Goal: Task Accomplishment & Management: Complete application form

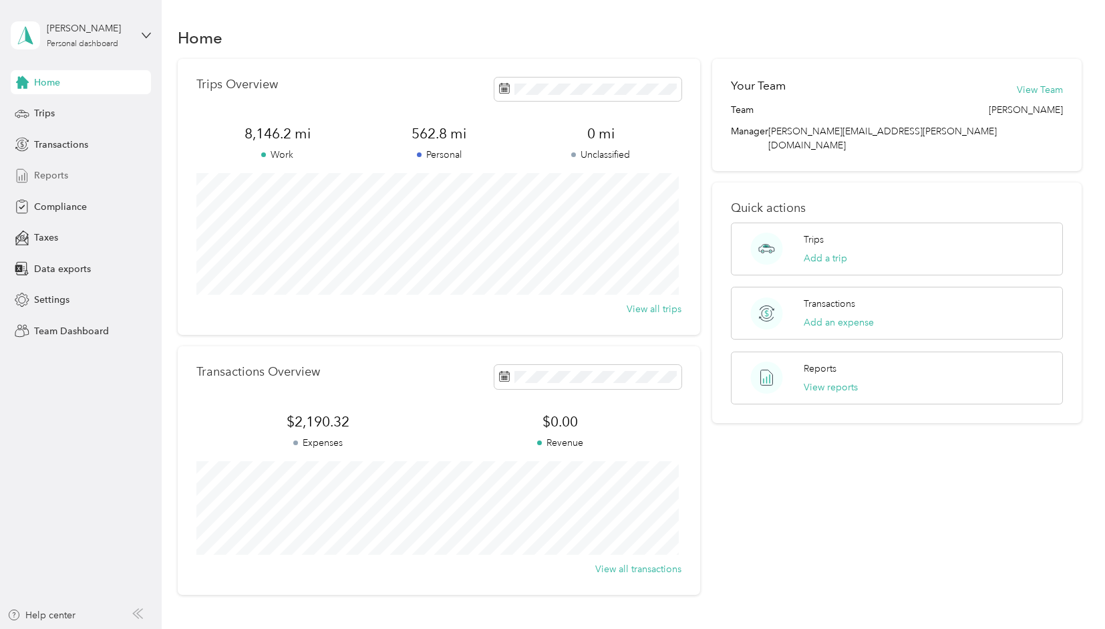
click at [55, 177] on span "Reports" at bounding box center [51, 175] width 34 height 14
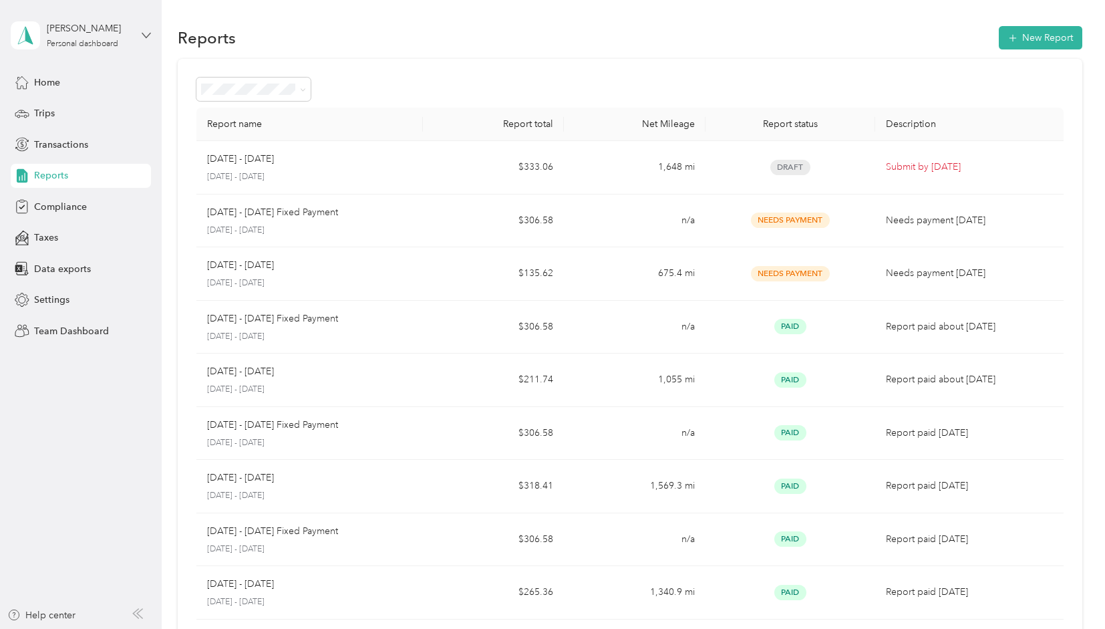
click at [144, 34] on icon at bounding box center [146, 35] width 8 height 5
click at [77, 110] on div "Team dashboard" at bounding box center [227, 109] width 414 height 23
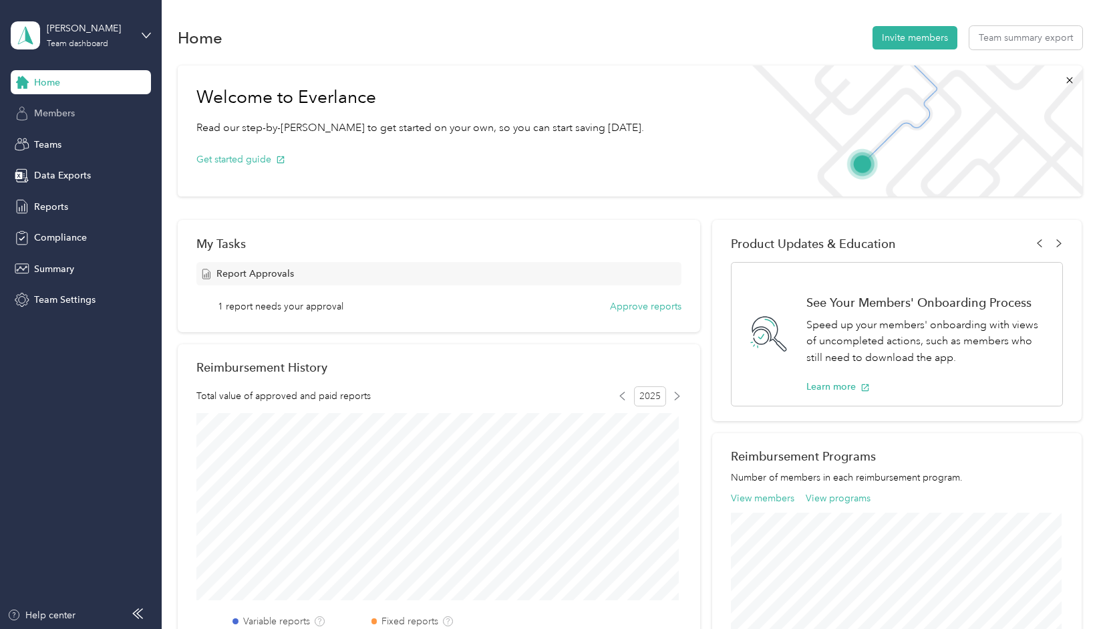
click at [55, 115] on span "Members" at bounding box center [54, 113] width 41 height 14
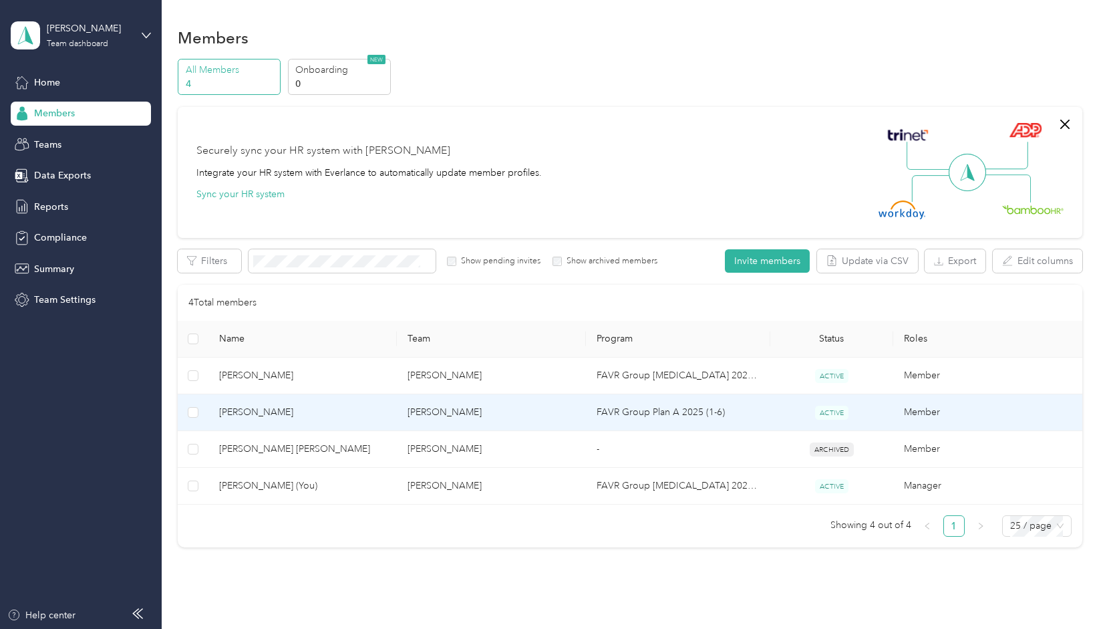
click at [258, 407] on span "[PERSON_NAME]" at bounding box center [303, 412] width 168 height 15
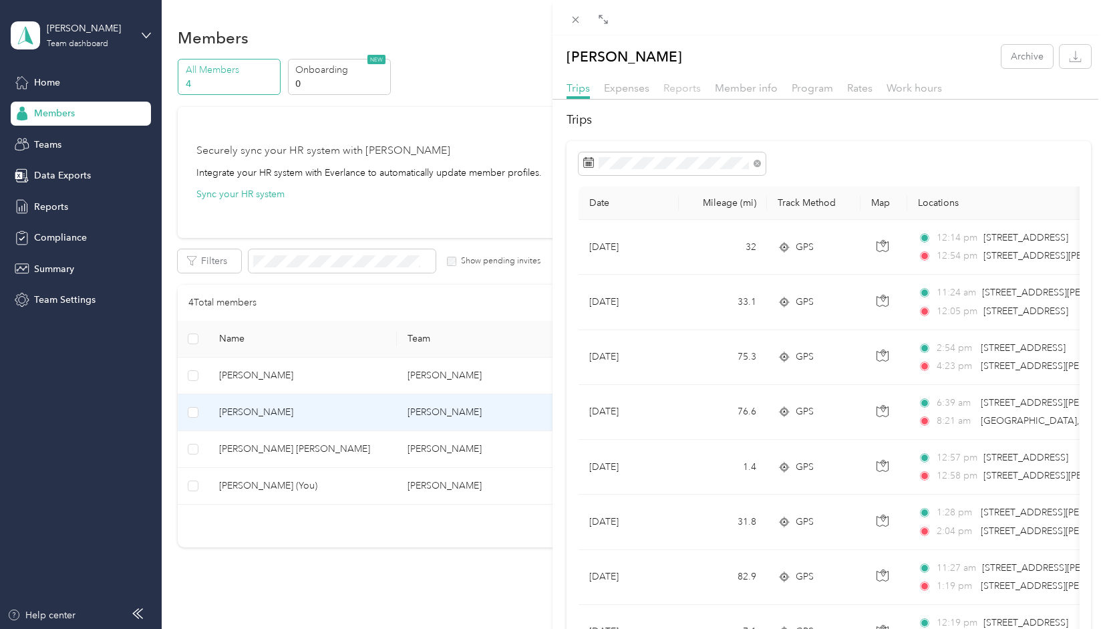
click at [683, 90] on span "Reports" at bounding box center [682, 88] width 37 height 13
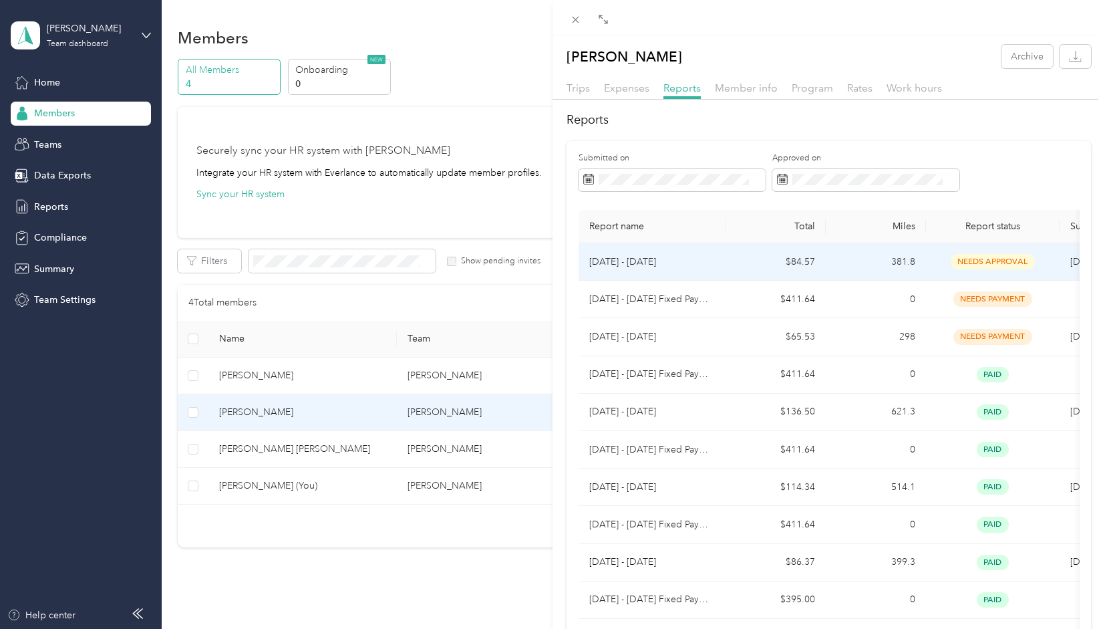
click at [993, 259] on span "needs approval" at bounding box center [993, 261] width 84 height 15
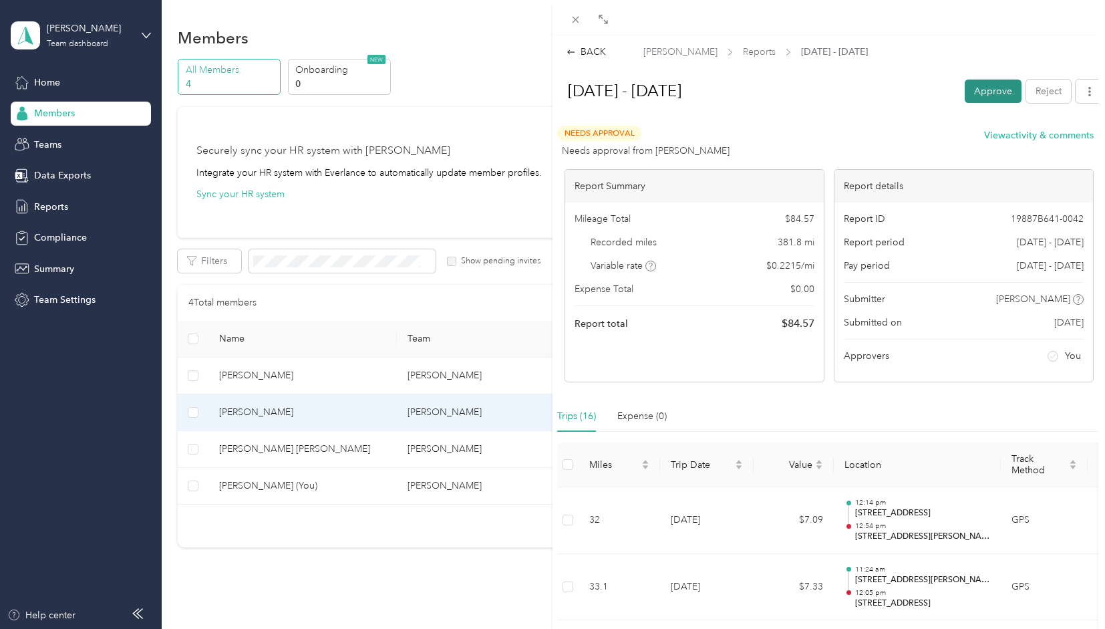
click at [981, 90] on button "Approve" at bounding box center [993, 91] width 57 height 23
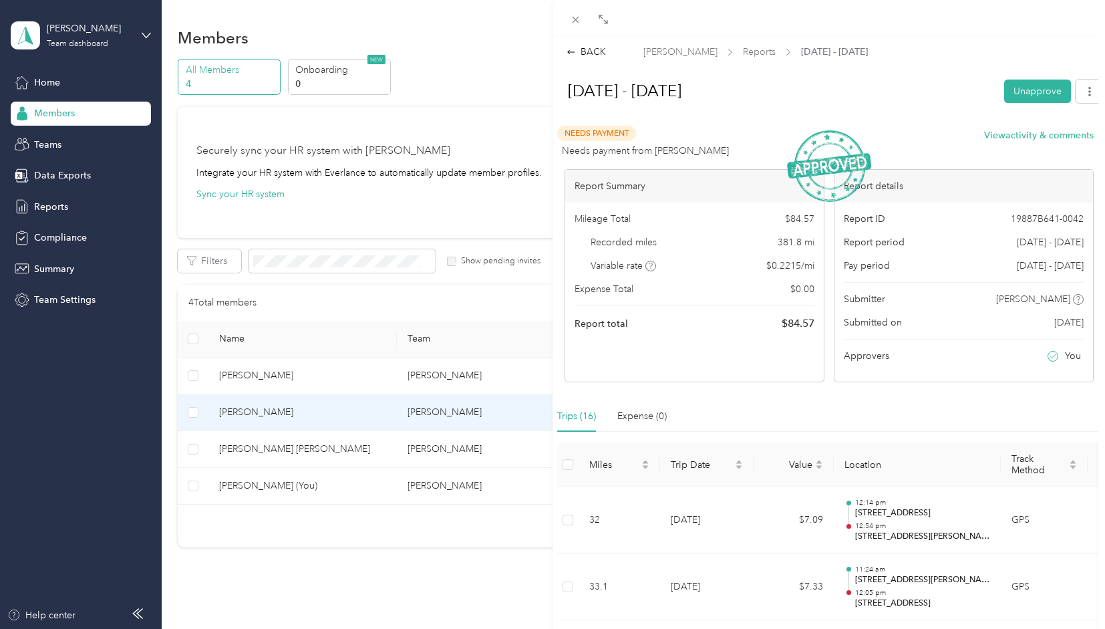
click at [144, 31] on div "BACK [PERSON_NAME] Reports [DATE] - [DATE] [DATE] - [DATE] Unapprove Needs Paym…" at bounding box center [552, 314] width 1105 height 629
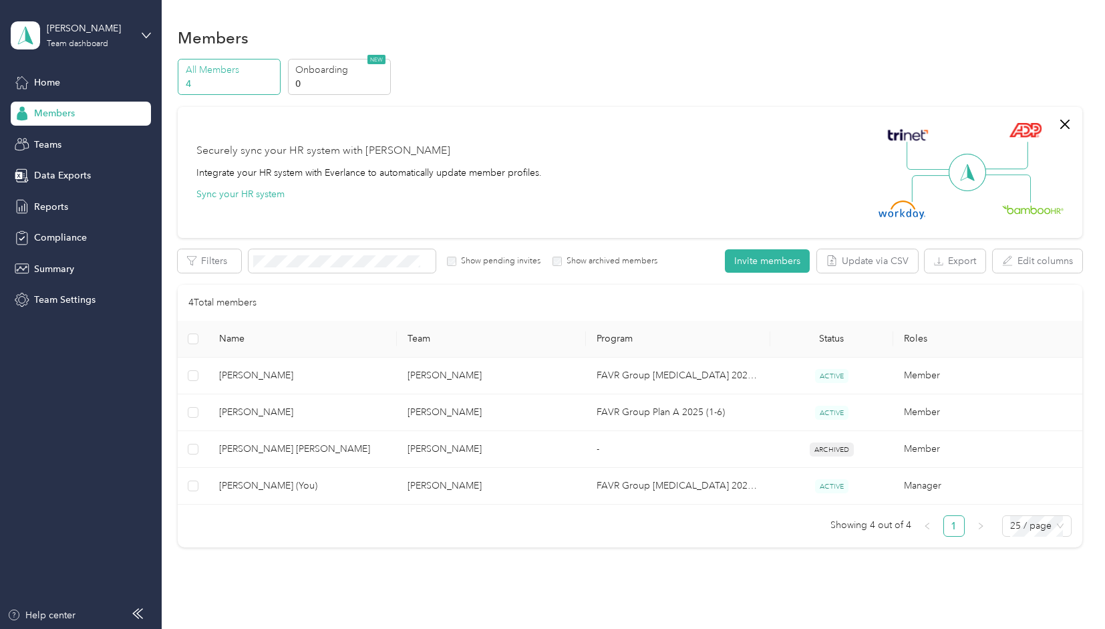
click at [144, 31] on icon at bounding box center [146, 35] width 9 height 9
click at [71, 140] on div "Personal dashboard" at bounding box center [65, 138] width 84 height 14
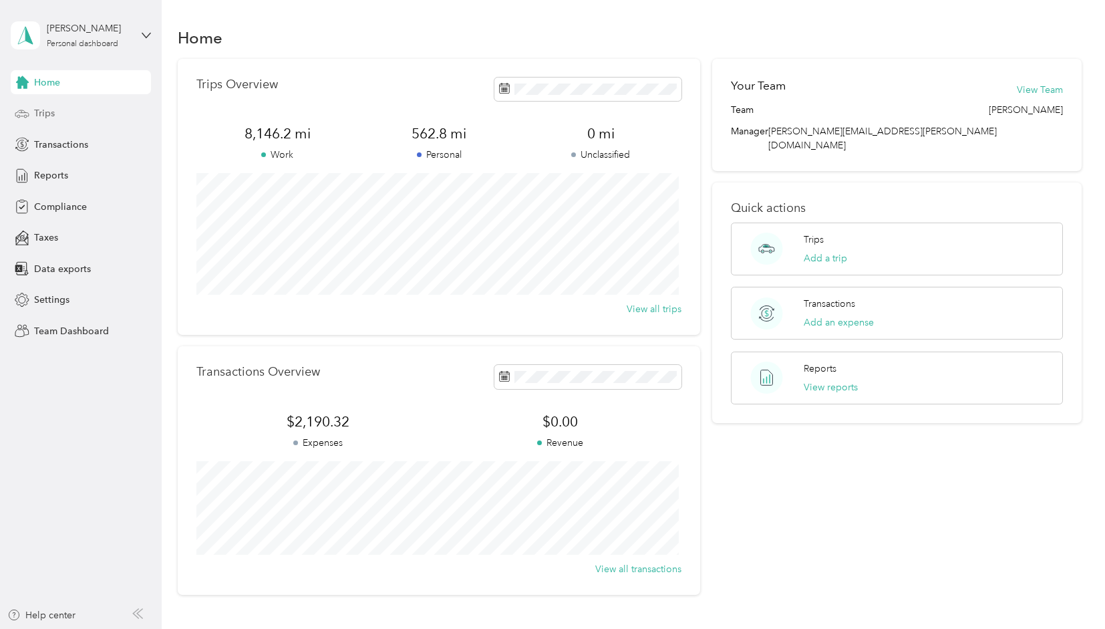
click at [41, 114] on span "Trips" at bounding box center [44, 113] width 21 height 14
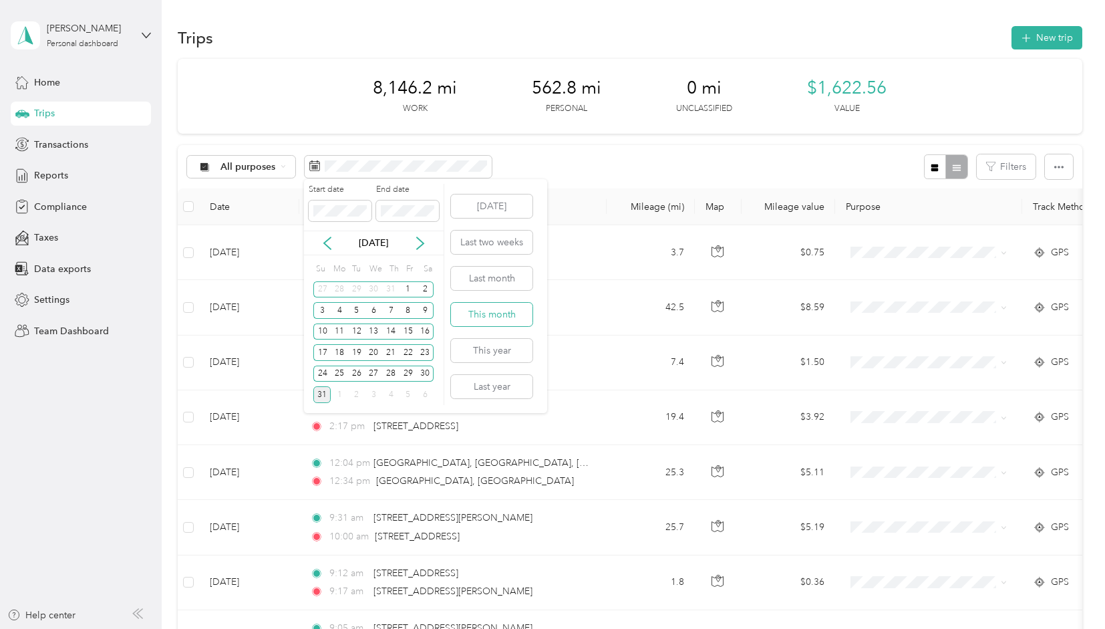
click at [487, 315] on button "This month" at bounding box center [492, 314] width 82 height 23
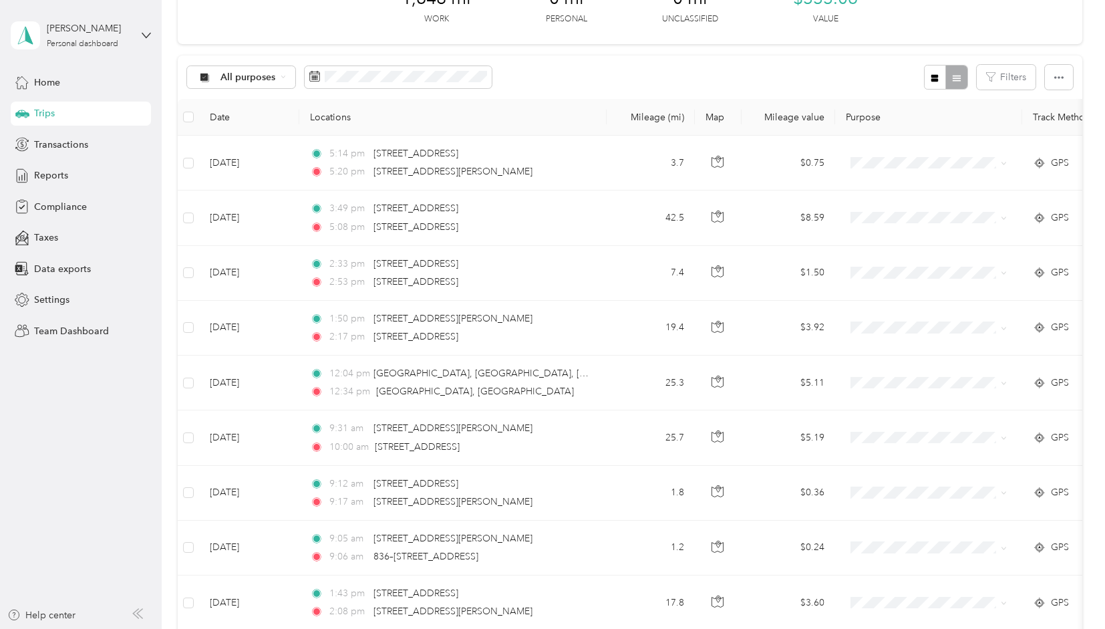
scroll to position [91, 0]
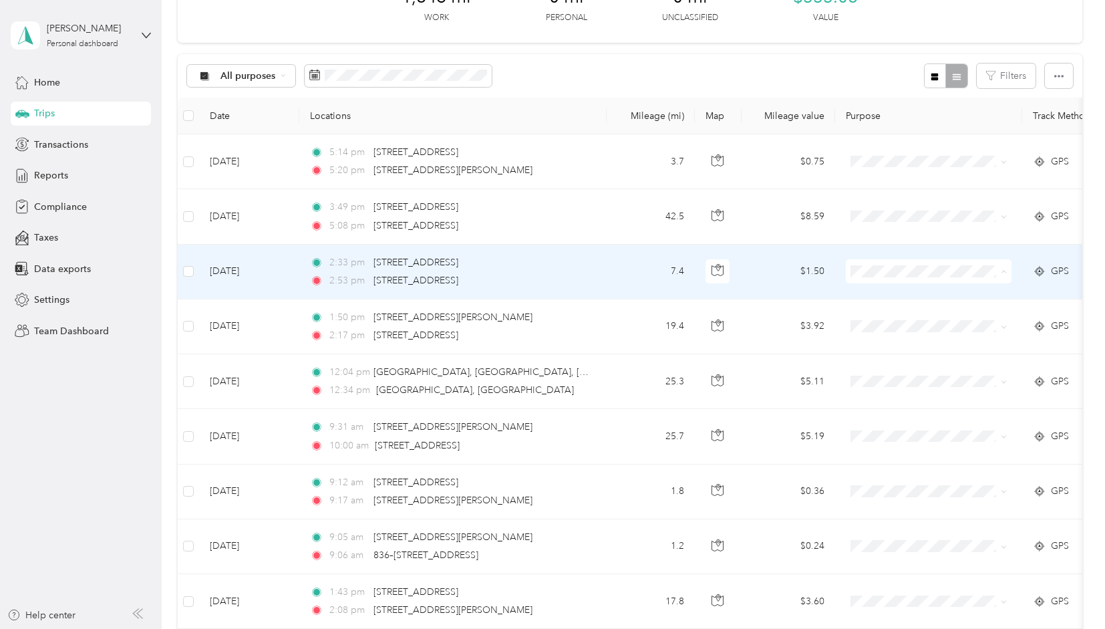
click at [891, 315] on span "Personal" at bounding box center [941, 318] width 124 height 14
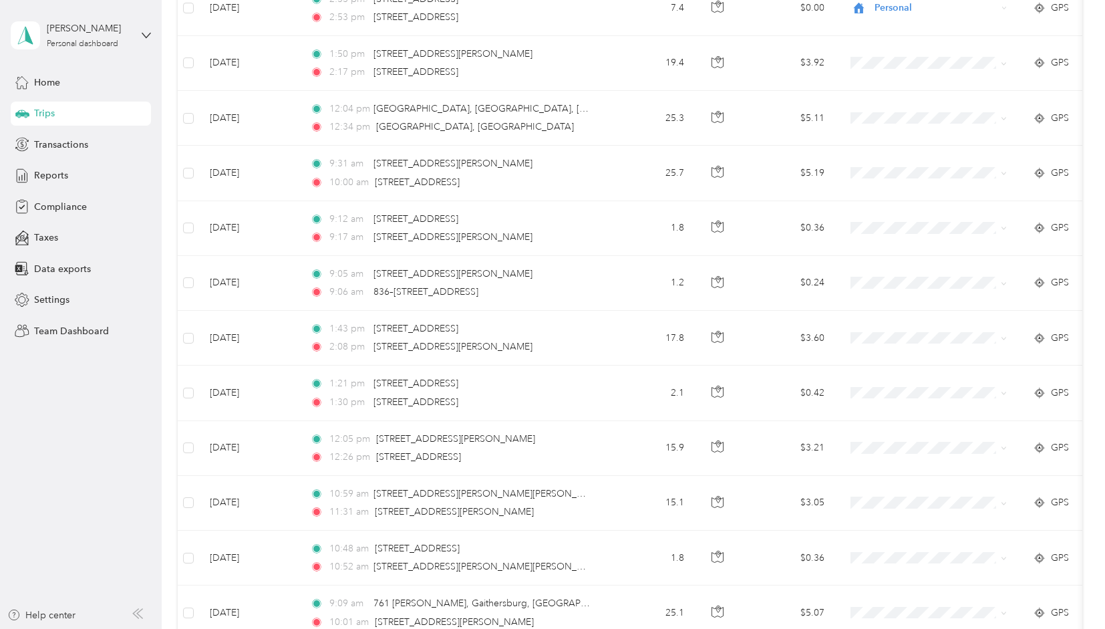
scroll to position [357, 0]
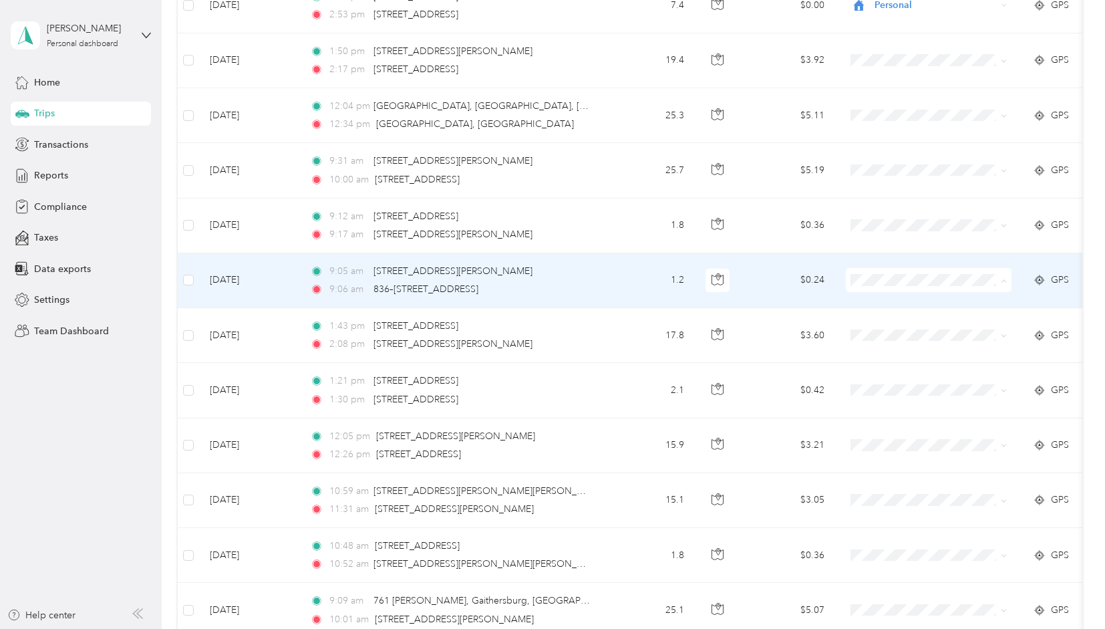
click at [890, 327] on span "Personal" at bounding box center [941, 326] width 124 height 14
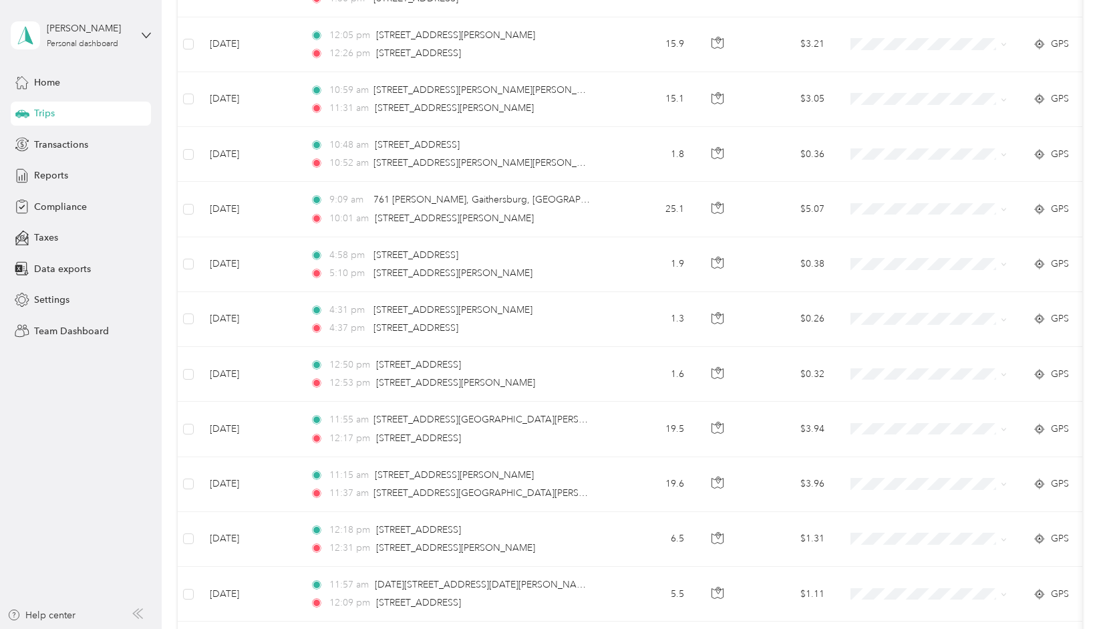
scroll to position [760, 0]
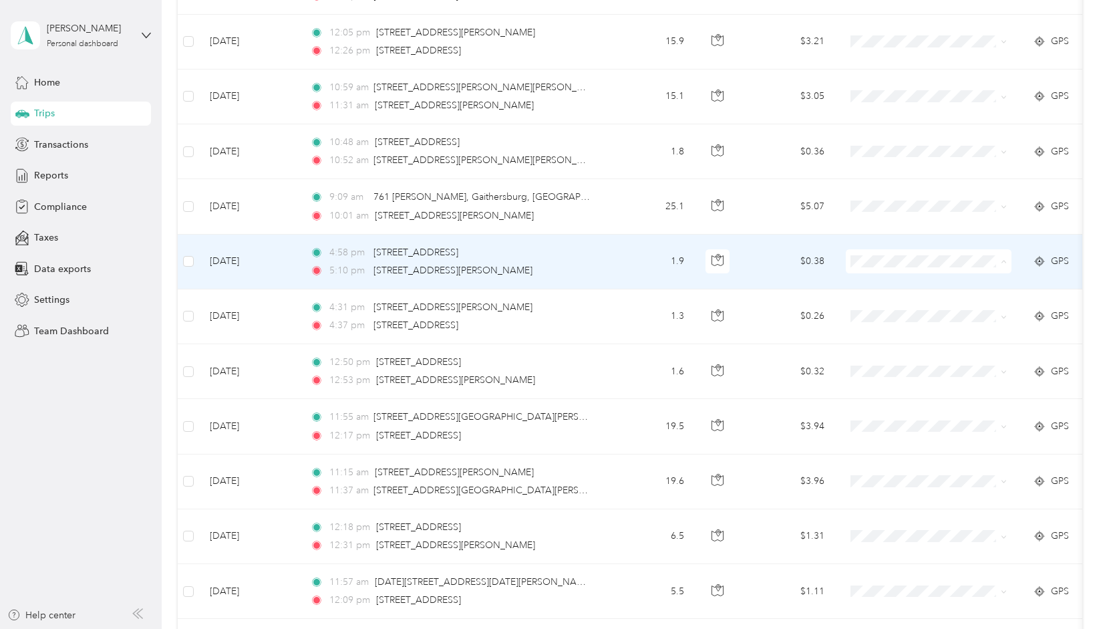
click at [895, 309] on li "Personal" at bounding box center [930, 305] width 166 height 23
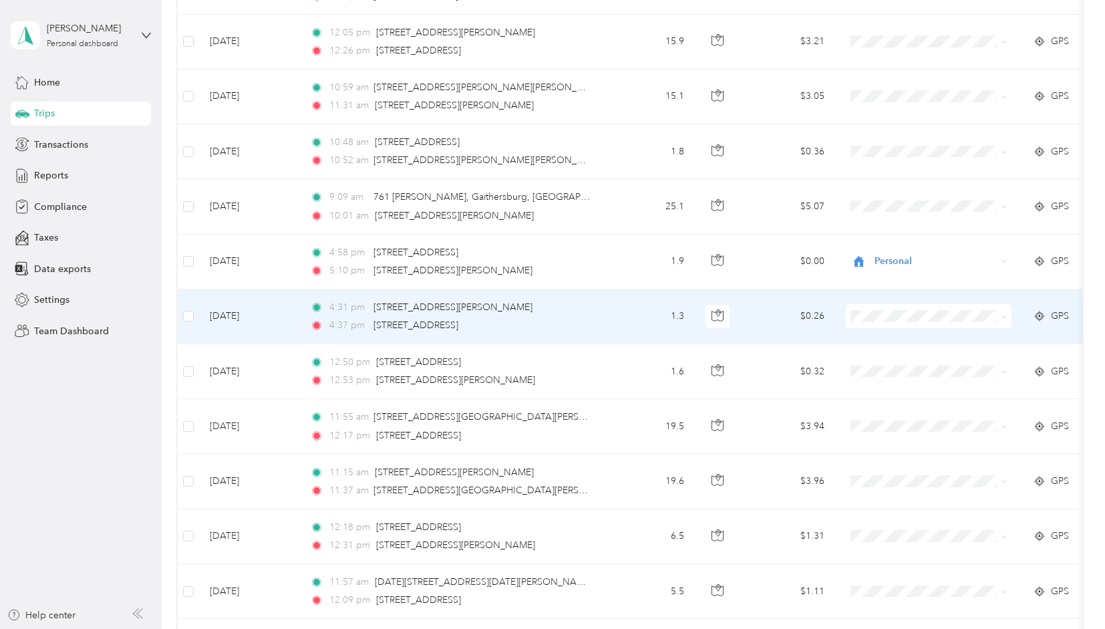
click at [889, 361] on span "Personal" at bounding box center [941, 361] width 124 height 14
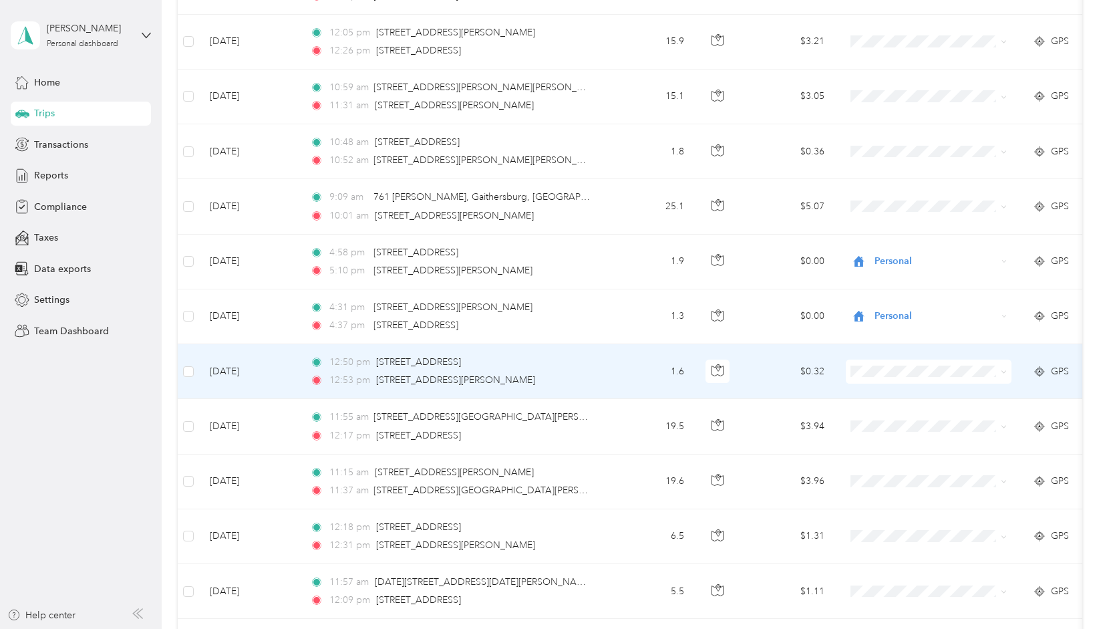
click at [887, 412] on span "Personal" at bounding box center [941, 415] width 124 height 14
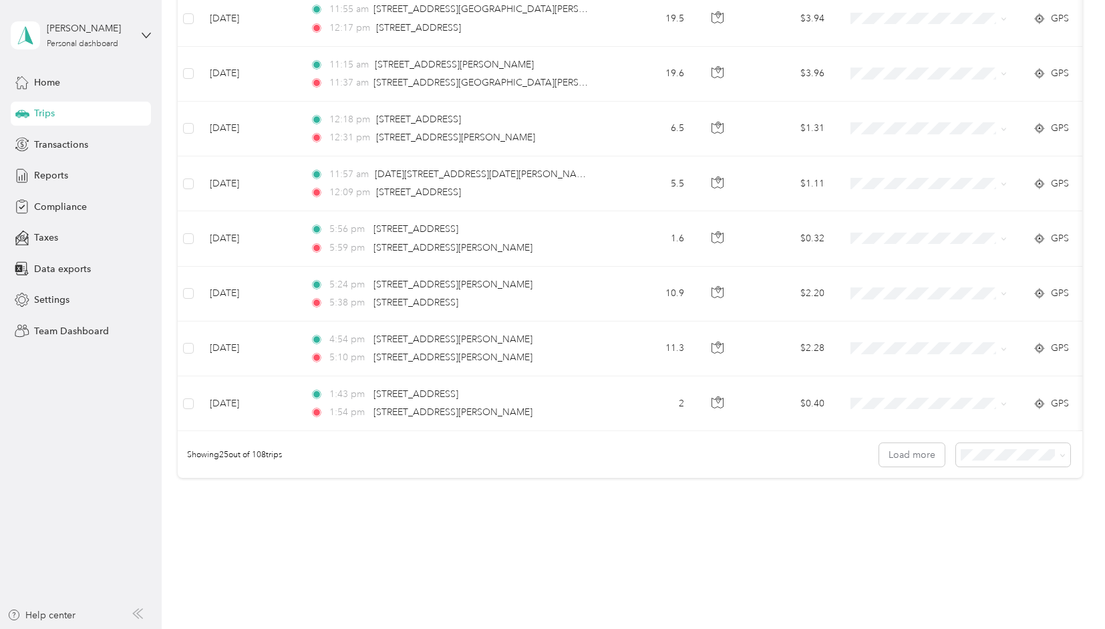
scroll to position [1165, 0]
click at [1055, 459] on span at bounding box center [1060, 457] width 11 height 14
click at [1060, 460] on icon at bounding box center [1063, 458] width 6 height 6
click at [984, 507] on span "50 per load" at bounding box center [986, 509] width 49 height 11
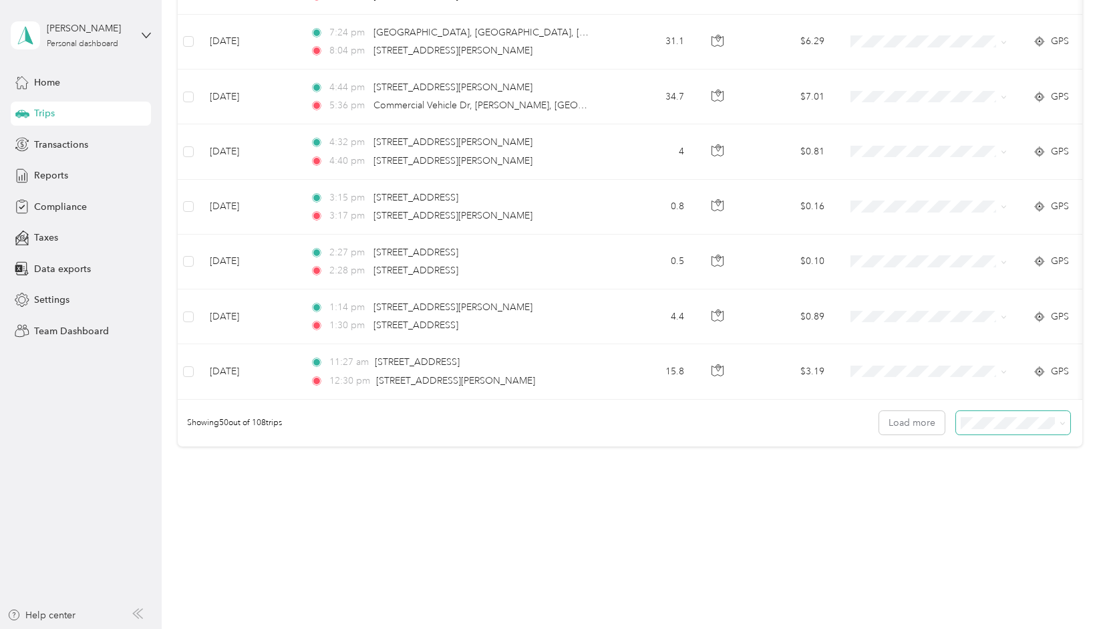
scroll to position [2574, 0]
click at [917, 421] on button "Load more" at bounding box center [911, 422] width 65 height 23
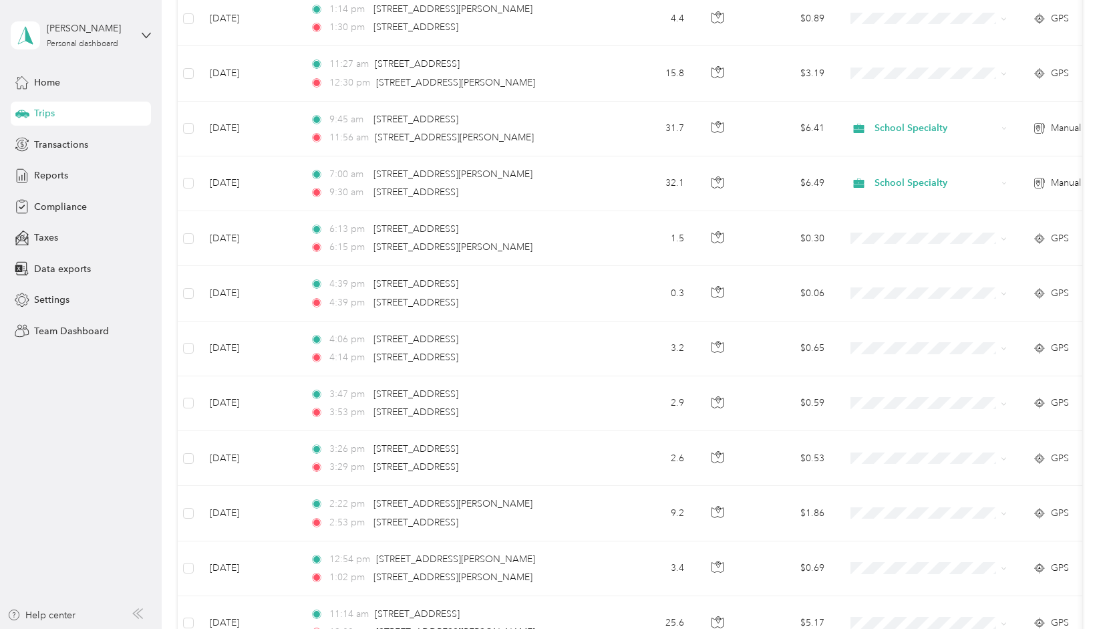
scroll to position [2876, 0]
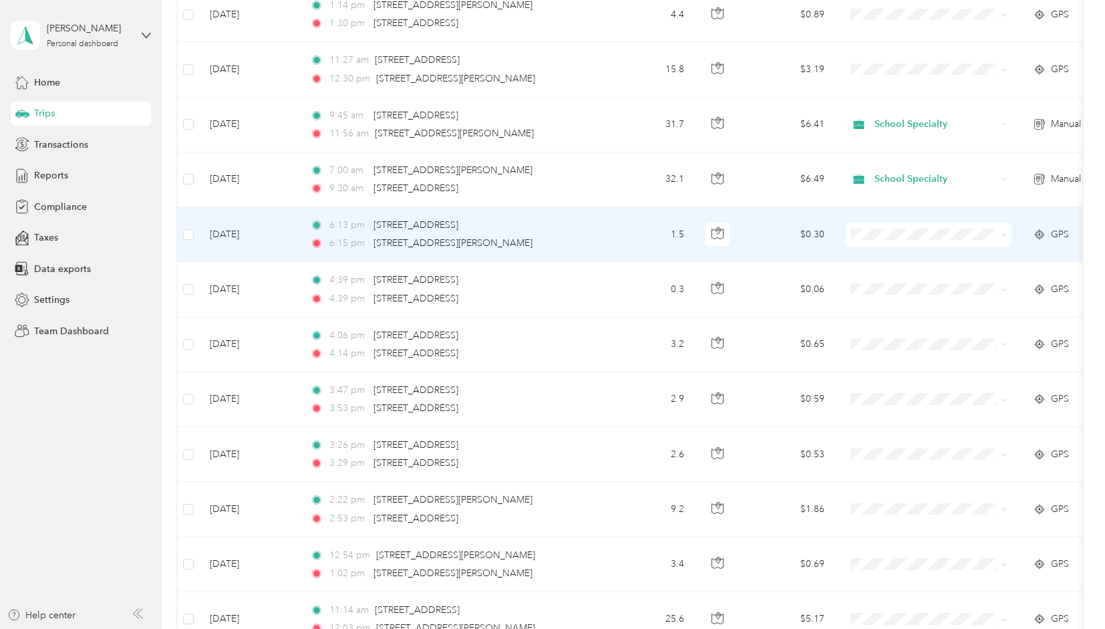
click at [896, 268] on span "Personal" at bounding box center [941, 270] width 124 height 14
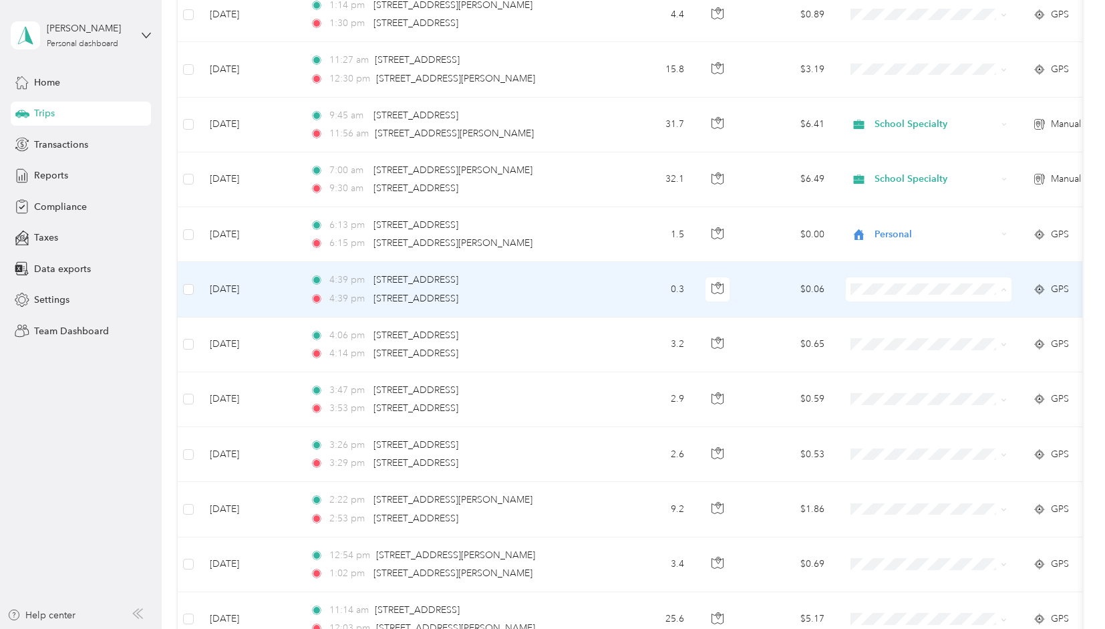
click at [895, 323] on span "Personal" at bounding box center [941, 325] width 124 height 14
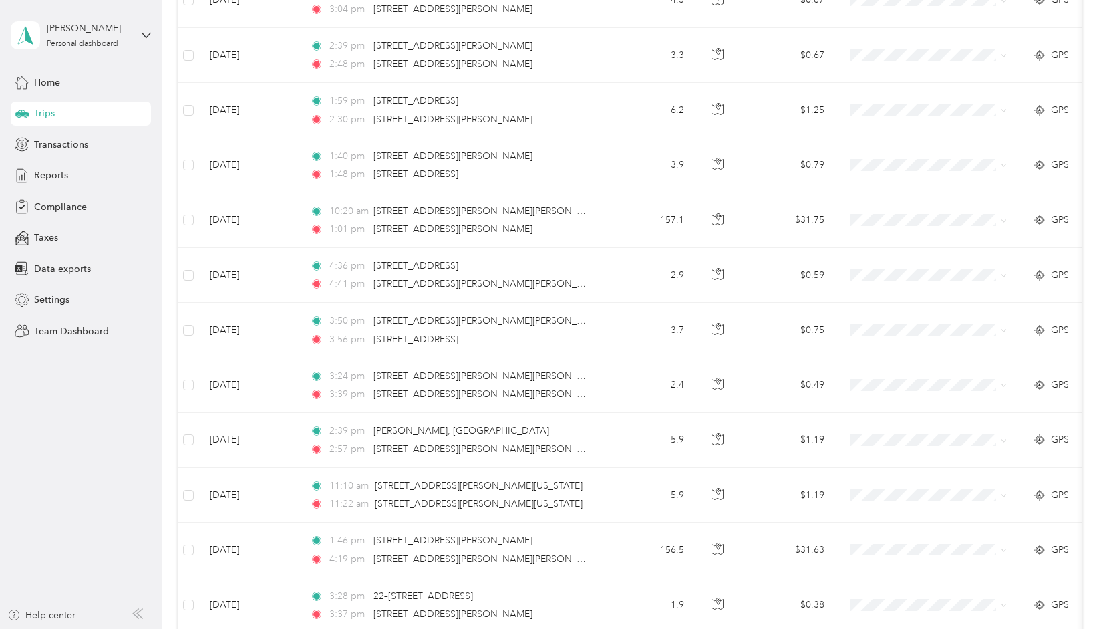
scroll to position [3939, 0]
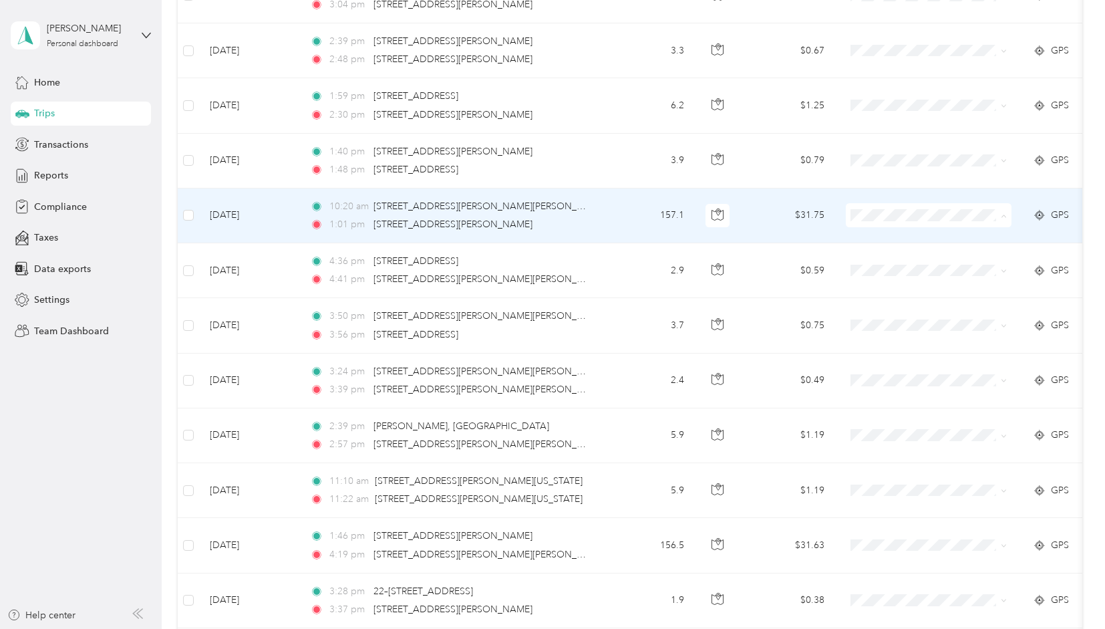
click at [894, 248] on span "Personal" at bounding box center [941, 247] width 124 height 14
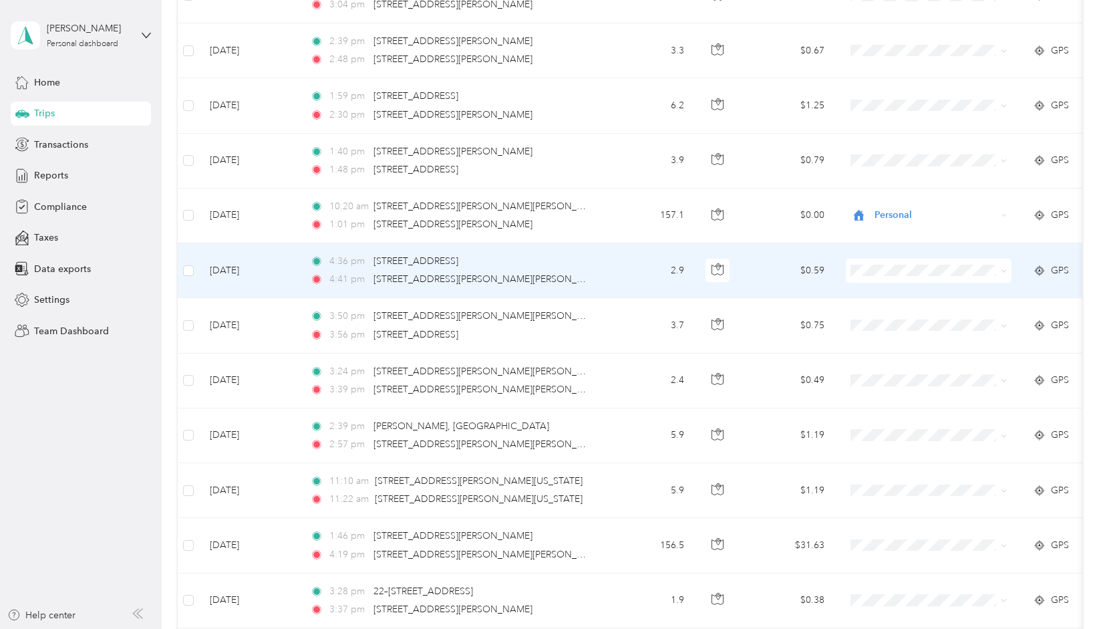
click at [893, 300] on span "Personal" at bounding box center [941, 301] width 124 height 14
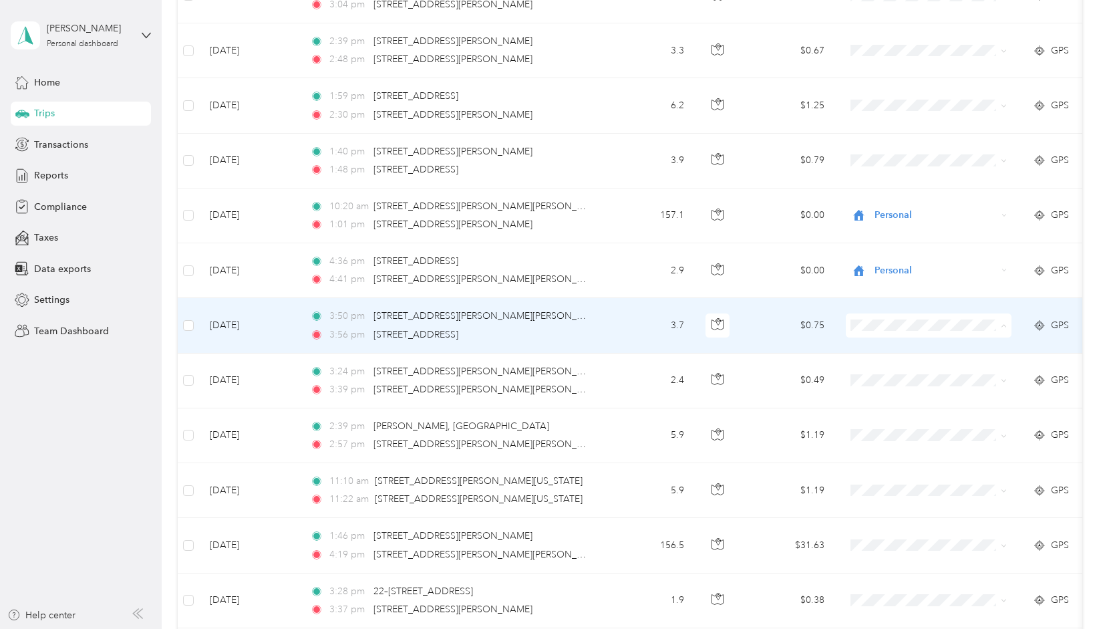
click at [889, 355] on span "Personal" at bounding box center [941, 357] width 124 height 14
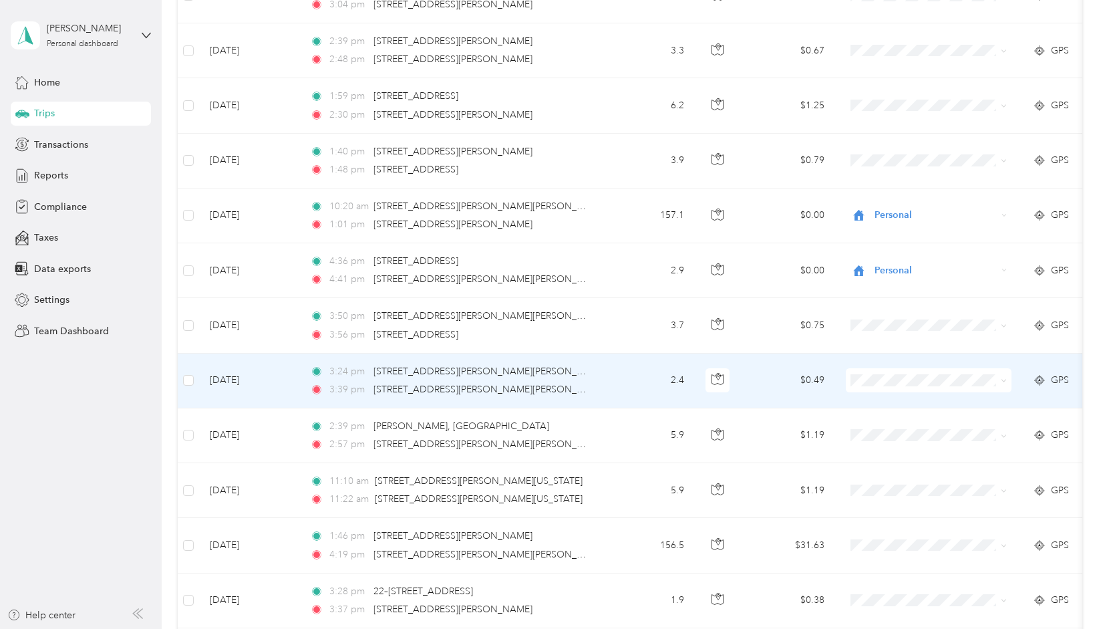
click at [861, 368] on span at bounding box center [929, 380] width 166 height 24
click at [899, 408] on span "Personal" at bounding box center [941, 411] width 124 height 14
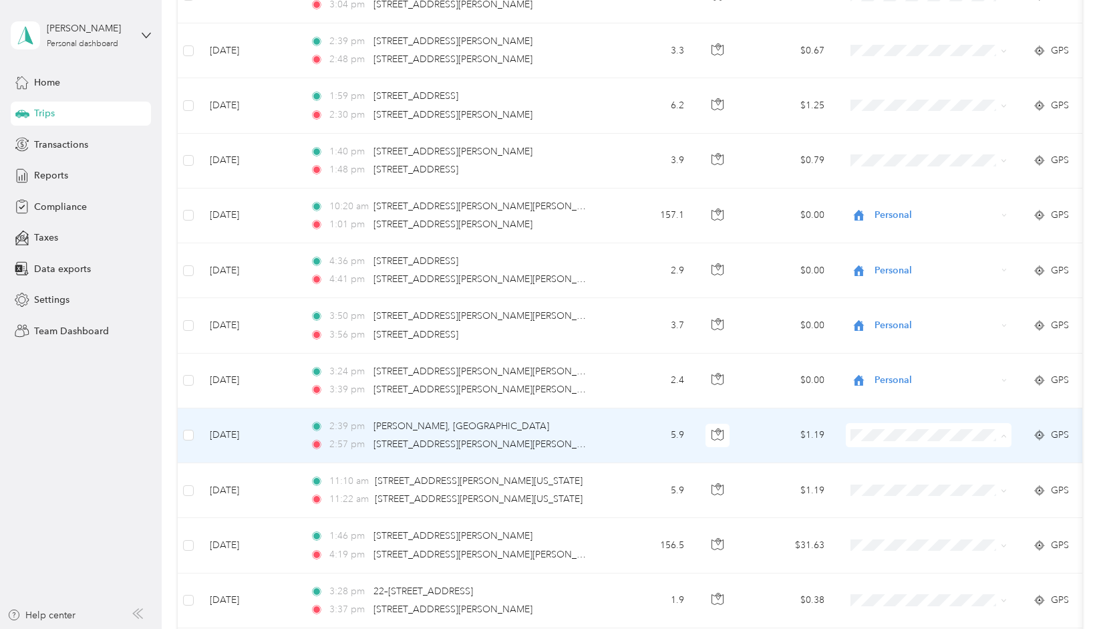
click at [891, 464] on span "Personal" at bounding box center [941, 466] width 124 height 14
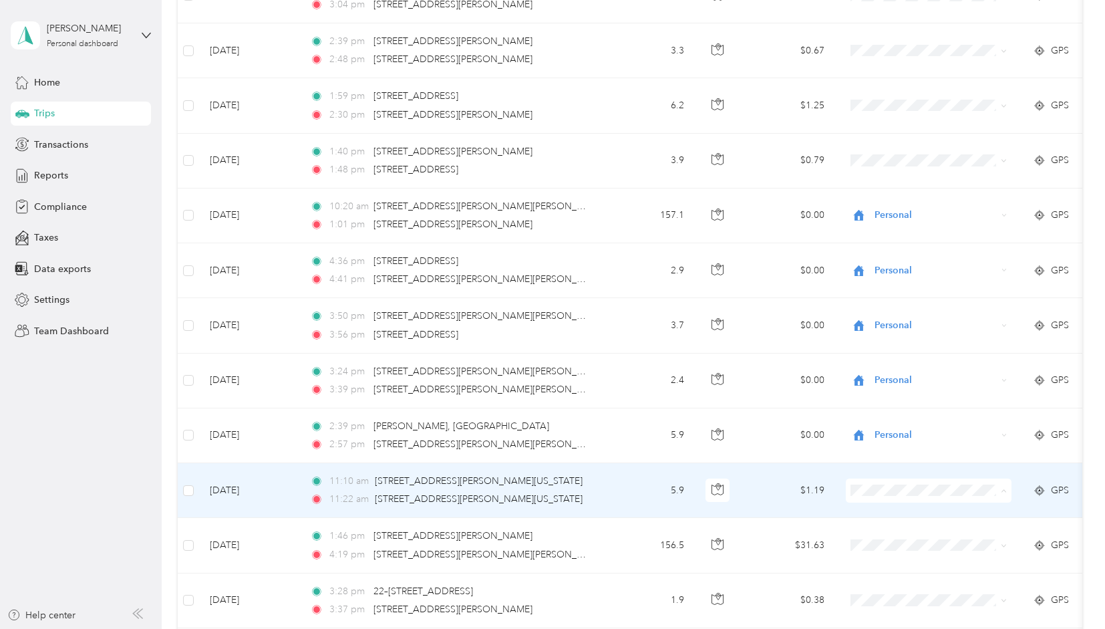
click at [895, 518] on span "Personal" at bounding box center [941, 521] width 124 height 14
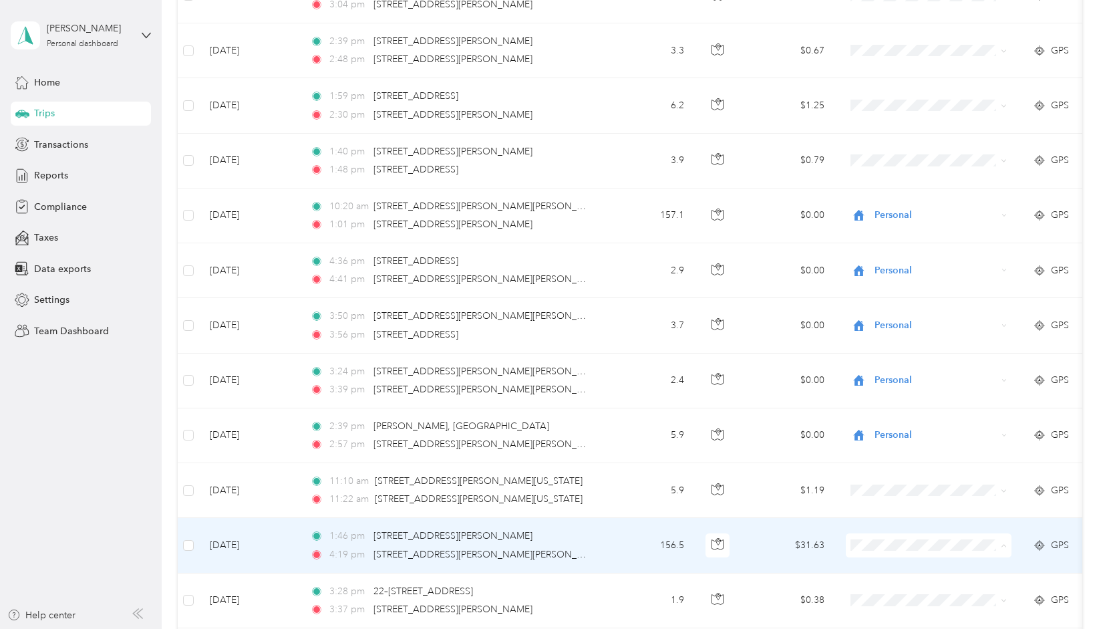
click at [895, 577] on li "Personal" at bounding box center [930, 575] width 166 height 23
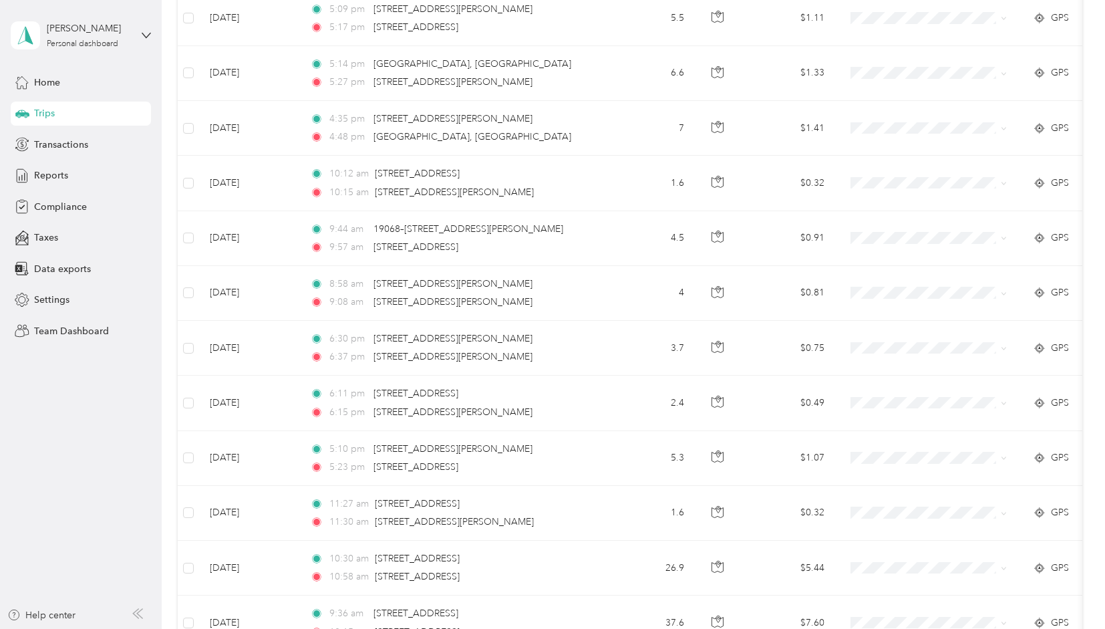
scroll to position [4965, 0]
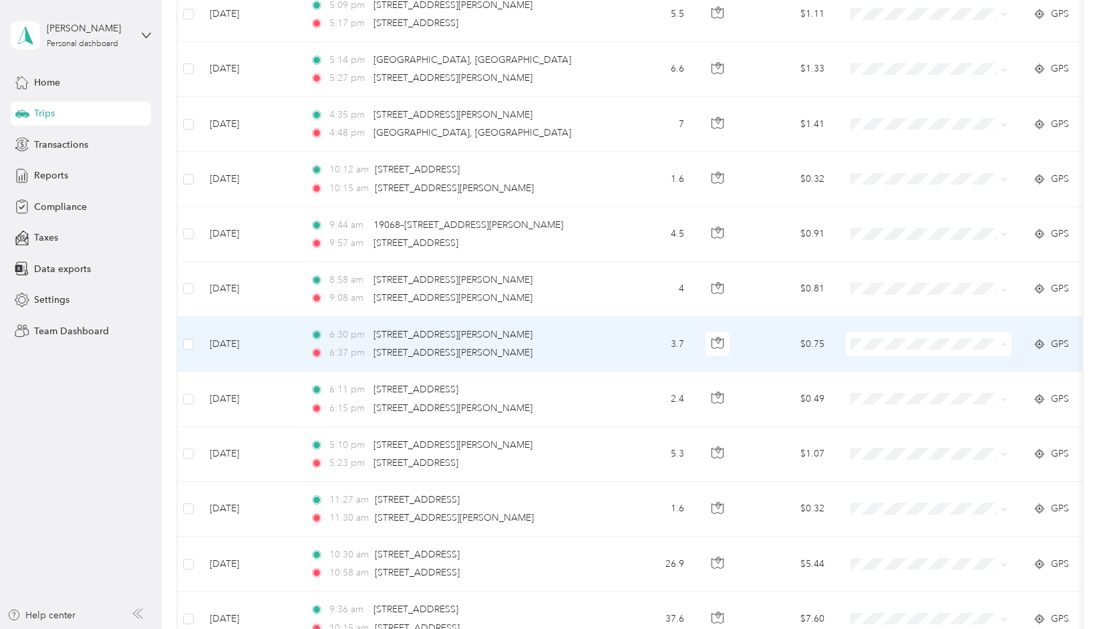
click at [897, 371] on span "Personal" at bounding box center [941, 371] width 124 height 14
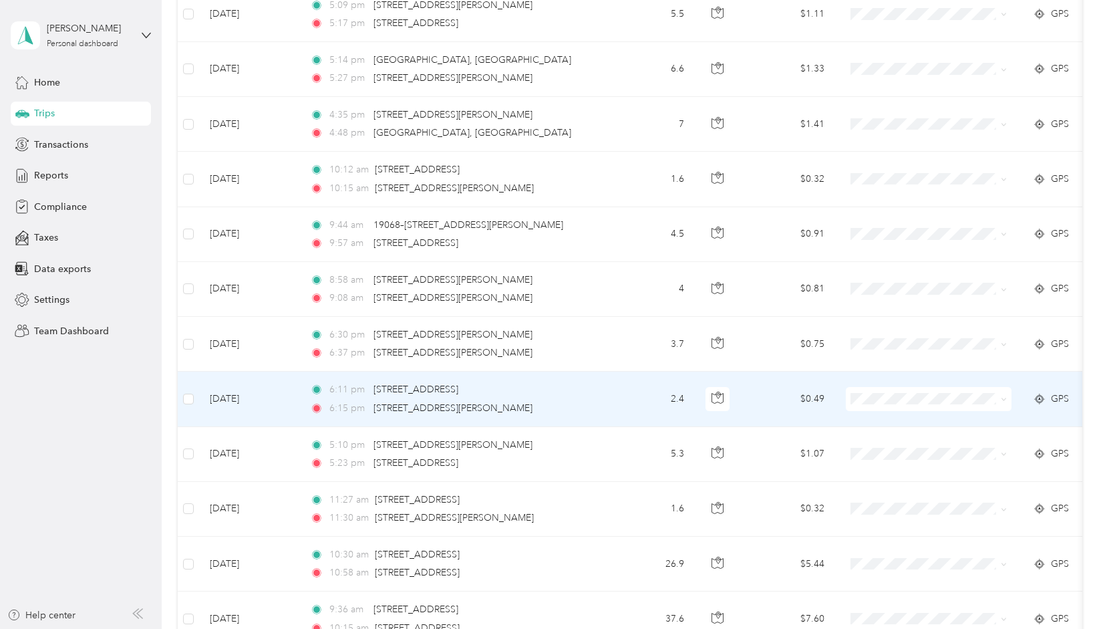
click at [902, 426] on span "Personal" at bounding box center [941, 420] width 124 height 14
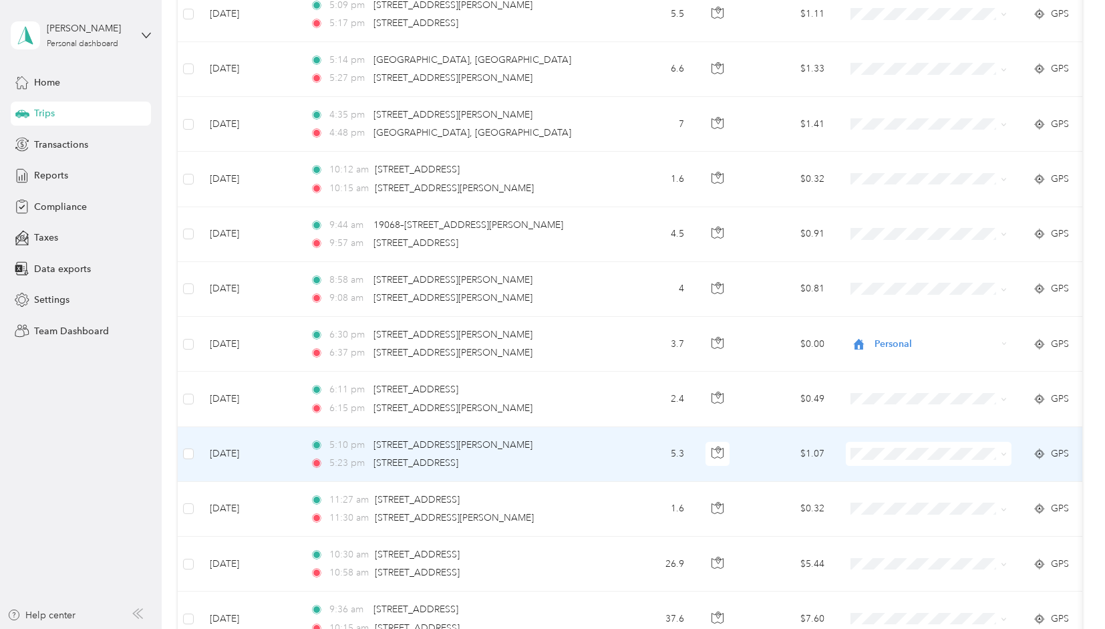
click at [893, 479] on span "Personal" at bounding box center [941, 479] width 124 height 14
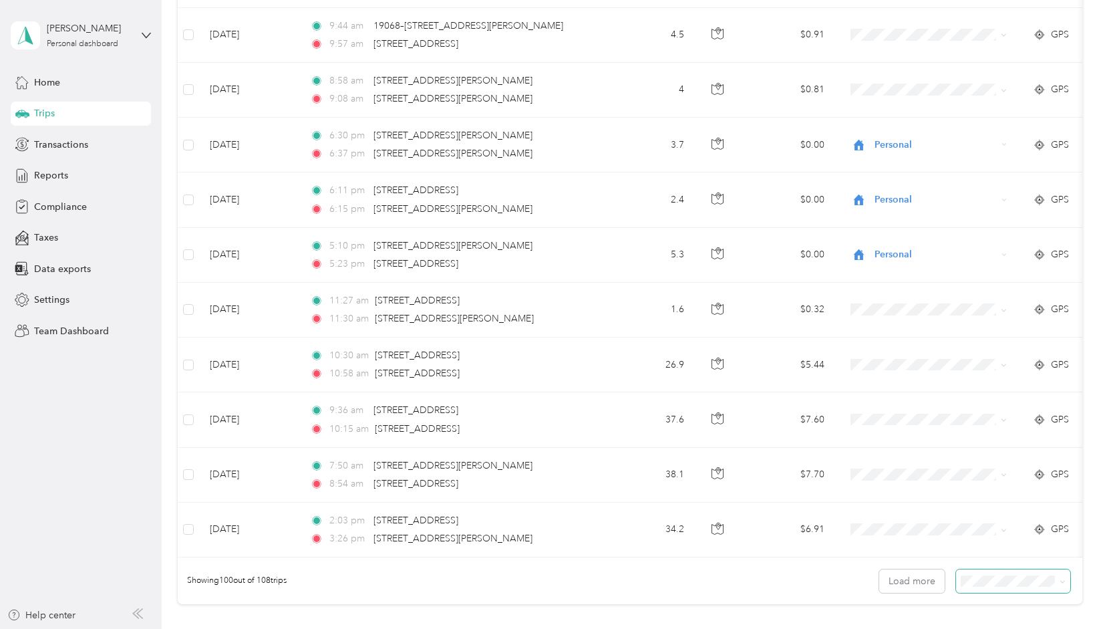
scroll to position [5178, 0]
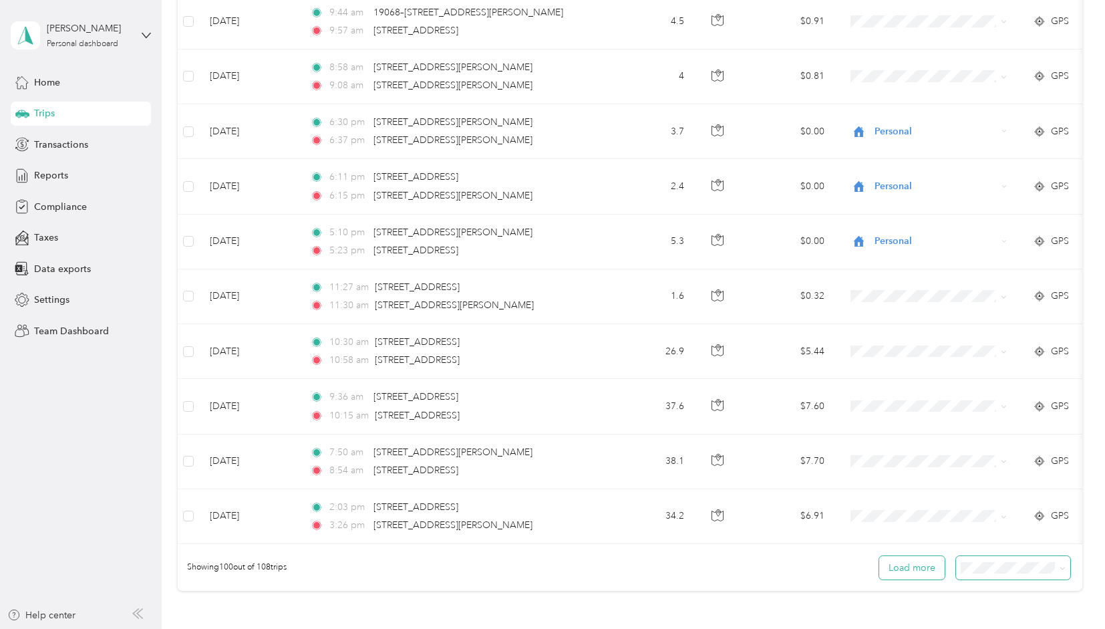
click at [904, 556] on button "Load more" at bounding box center [911, 567] width 65 height 23
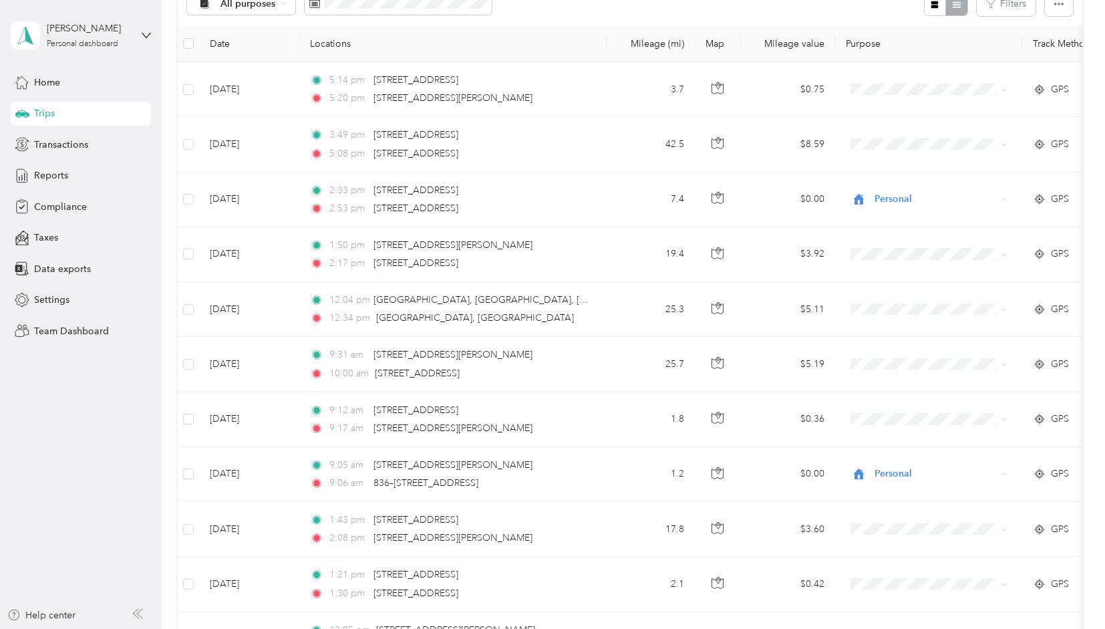
scroll to position [0, 0]
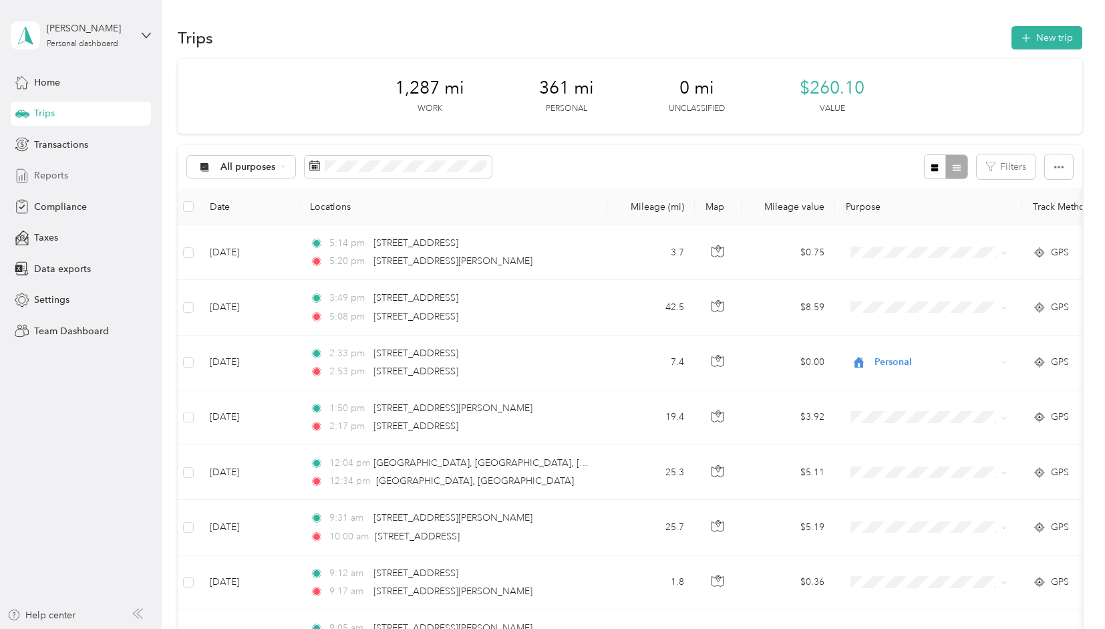
click at [44, 172] on span "Reports" at bounding box center [51, 175] width 34 height 14
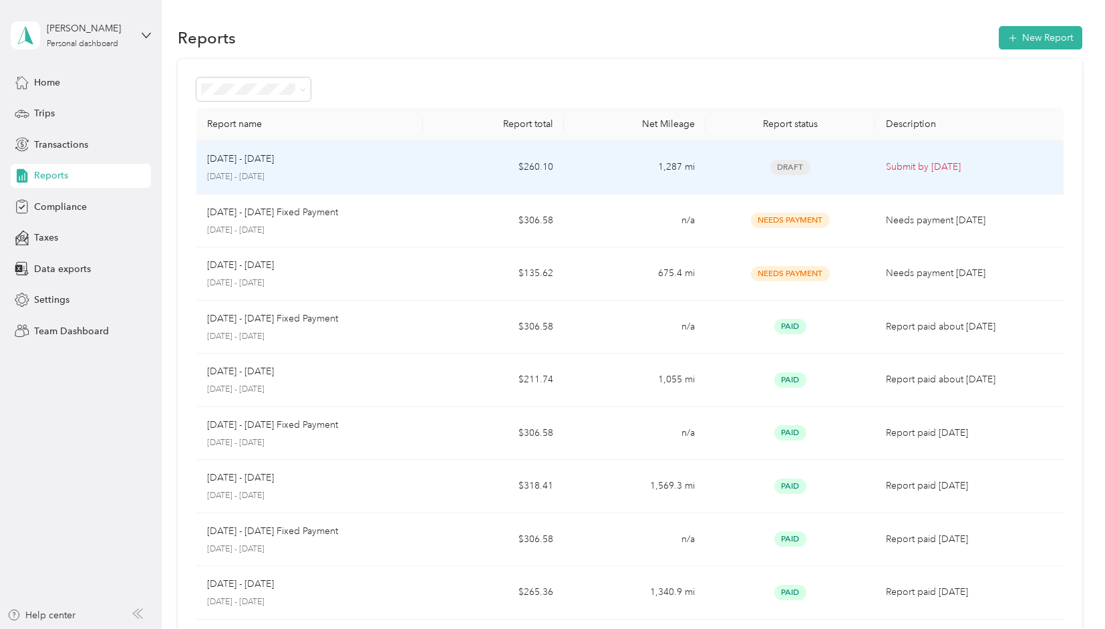
click at [789, 165] on span "Draft" at bounding box center [791, 167] width 40 height 15
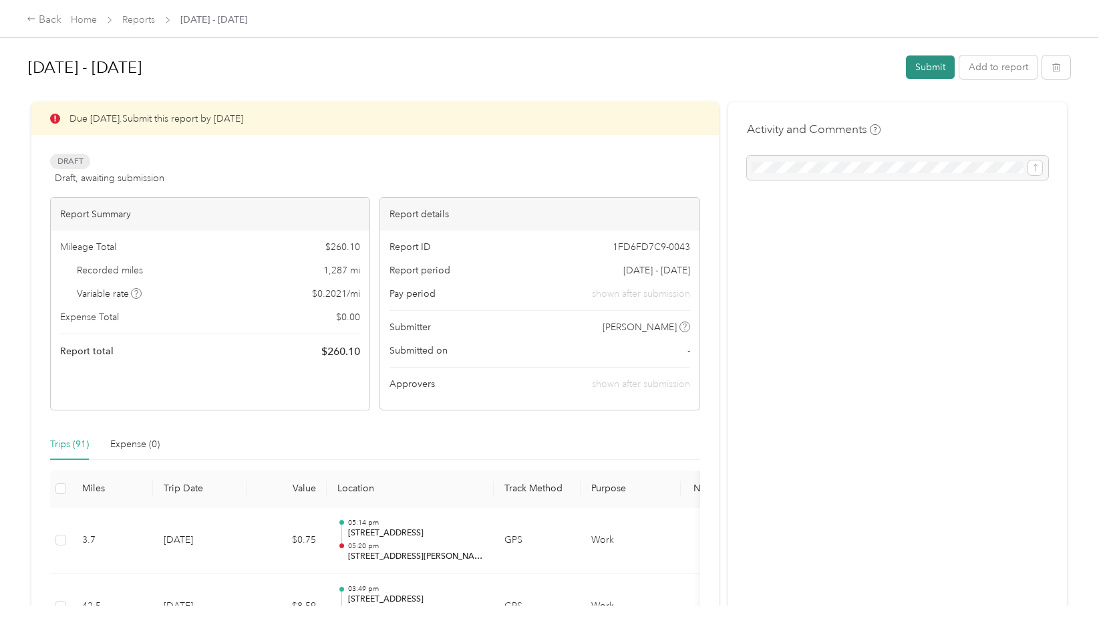
click at [925, 63] on button "Submit" at bounding box center [930, 66] width 49 height 23
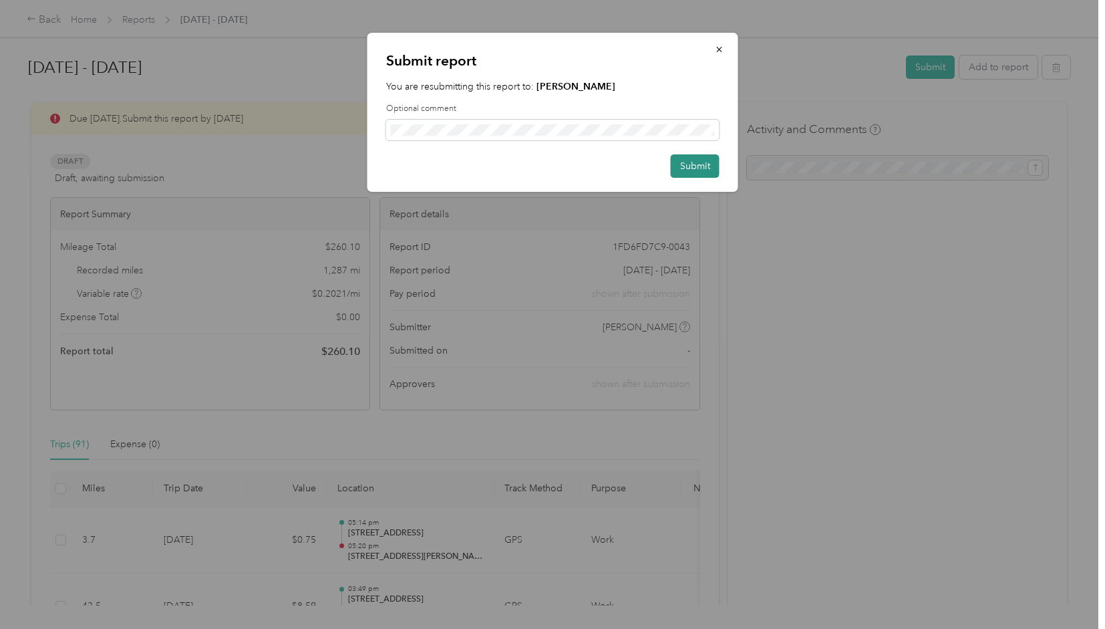
click at [695, 164] on button "Submit" at bounding box center [695, 165] width 49 height 23
